Goal: Information Seeking & Learning: Find specific fact

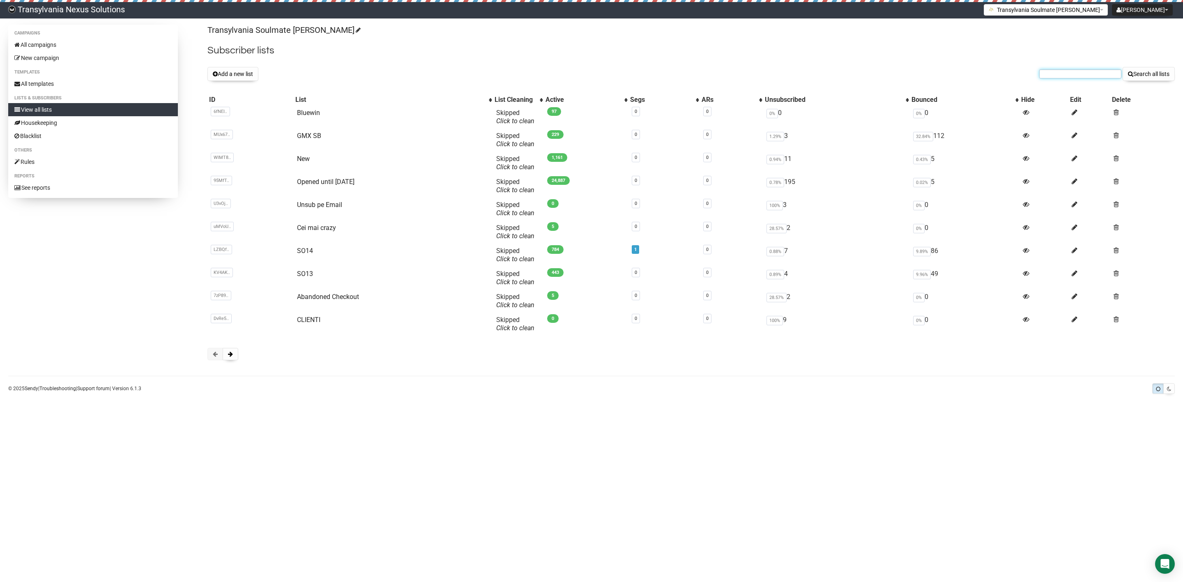
click at [1053, 75] on input "text" at bounding box center [1080, 73] width 82 height 9
paste input "gianna.gianna@gmx.de"
type input "gianna.gianna@gmx.de"
click at [1157, 71] on button "Search all lists" at bounding box center [1149, 74] width 52 height 14
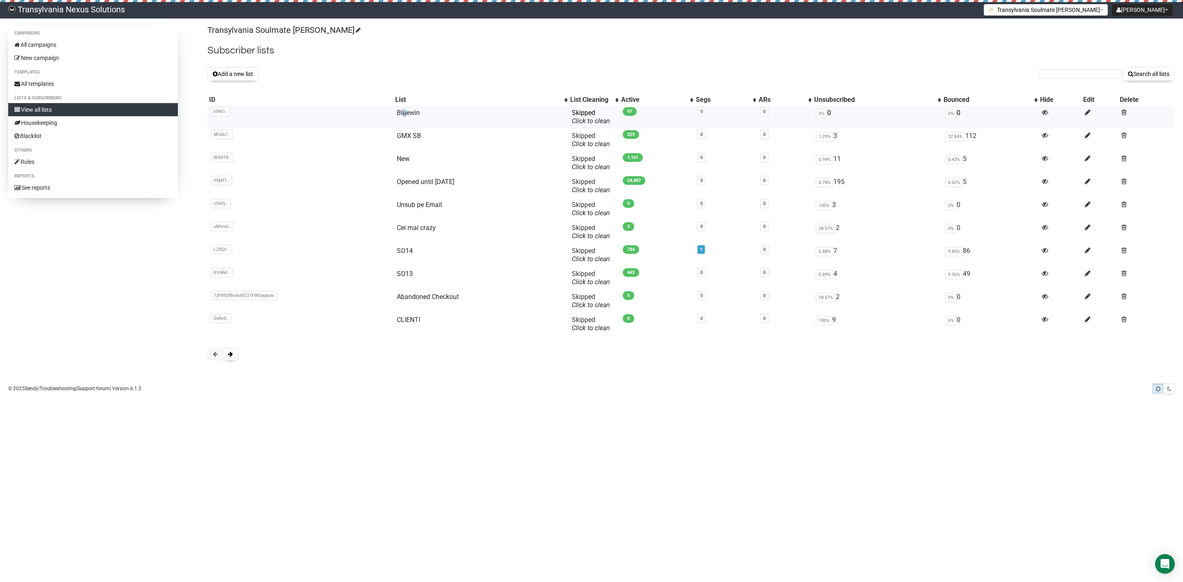
click at [403, 108] on td "Bluewin" at bounding box center [481, 117] width 175 height 23
click at [402, 115] on link "Bluewin" at bounding box center [408, 113] width 23 height 8
